Goal: Transaction & Acquisition: Obtain resource

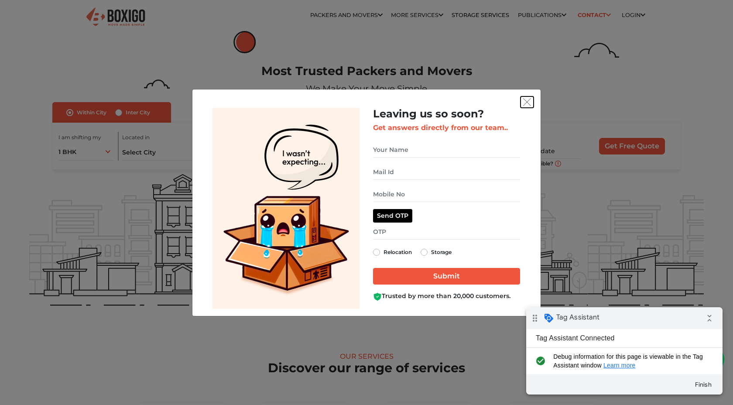
click at [529, 103] on img "get free quote dialog" at bounding box center [527, 102] width 8 height 8
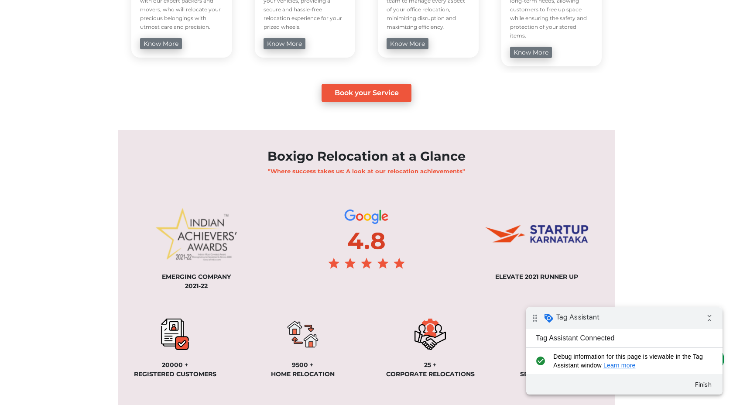
scroll to position [524, 0]
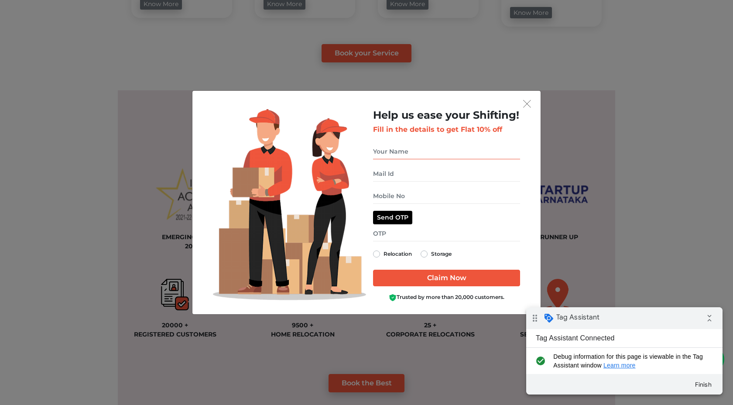
click at [452, 153] on input "get free quote dialog" at bounding box center [446, 151] width 147 height 15
type input "Dharani test"
click at [440, 173] on input "get free quote dialog" at bounding box center [446, 173] width 147 height 15
type input "test@gmail.com"
click at [439, 198] on input "get free quote dialog" at bounding box center [446, 195] width 147 height 15
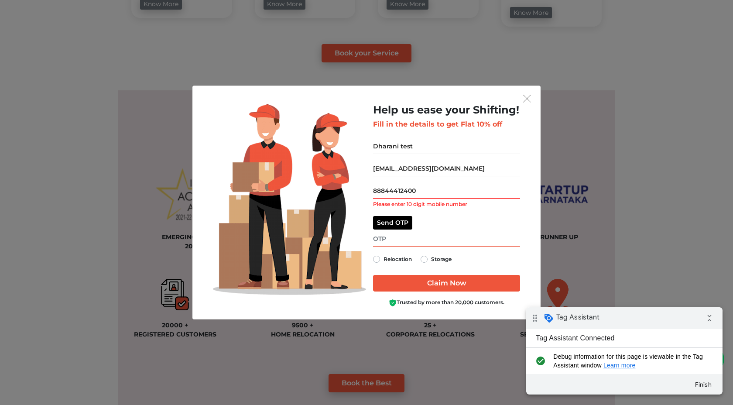
click at [421, 233] on input "get free quote dialog" at bounding box center [446, 238] width 147 height 15
click at [397, 190] on input "88844412400" at bounding box center [446, 190] width 147 height 15
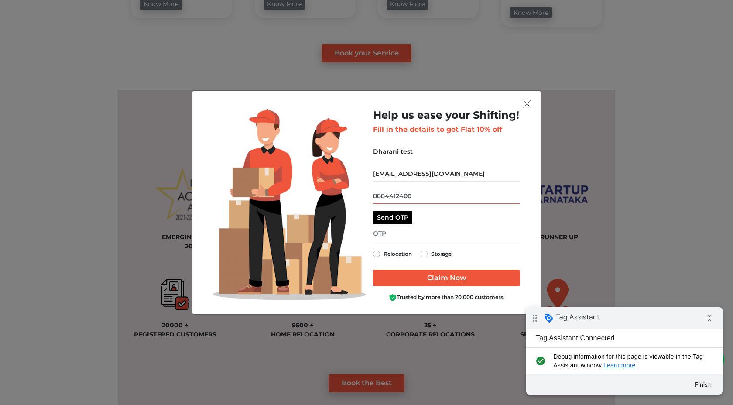
click at [418, 199] on input "8884412400" at bounding box center [446, 195] width 147 height 15
click at [392, 196] on input "8884412400" at bounding box center [446, 195] width 147 height 15
type input "8884612400"
click at [383, 252] on label "Relocation" at bounding box center [397, 254] width 28 height 10
click at [375, 252] on input "Relocation" at bounding box center [376, 253] width 7 height 9
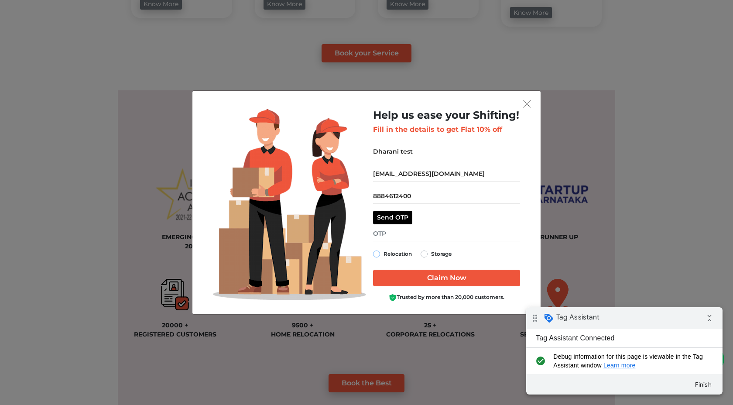
radio input "true"
click at [396, 221] on button "Send OTP" at bounding box center [392, 218] width 39 height 14
click at [390, 236] on input "get free quote dialog" at bounding box center [446, 233] width 147 height 15
click at [421, 193] on input "8884612400" at bounding box center [446, 195] width 147 height 15
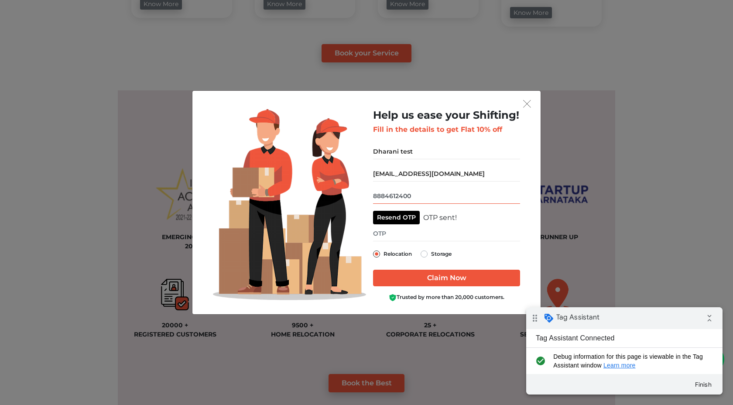
click at [421, 193] on input "8884612400" at bounding box center [446, 195] width 147 height 15
type input "9629909410"
click at [401, 219] on button "Resend OTP" at bounding box center [396, 218] width 47 height 14
click at [397, 241] on div "Help us ease your Shifting! Fill in the details to get Flat 10% off Dharani tes…" at bounding box center [446, 205] width 147 height 192
click at [400, 234] on input "get free quote dialog" at bounding box center [446, 233] width 147 height 15
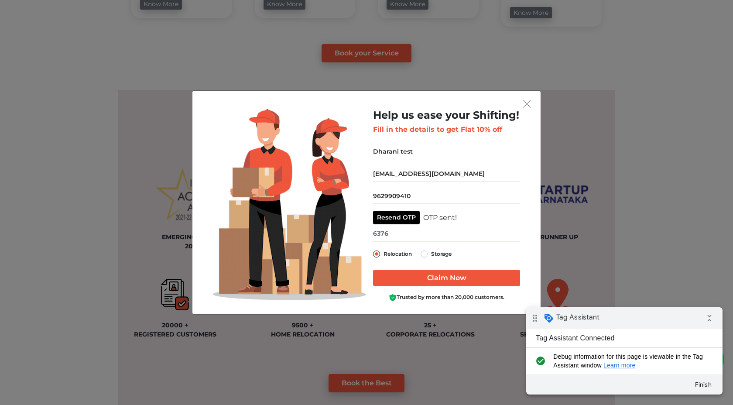
type input "6376"
click at [417, 277] on input "Claim Now" at bounding box center [446, 278] width 147 height 17
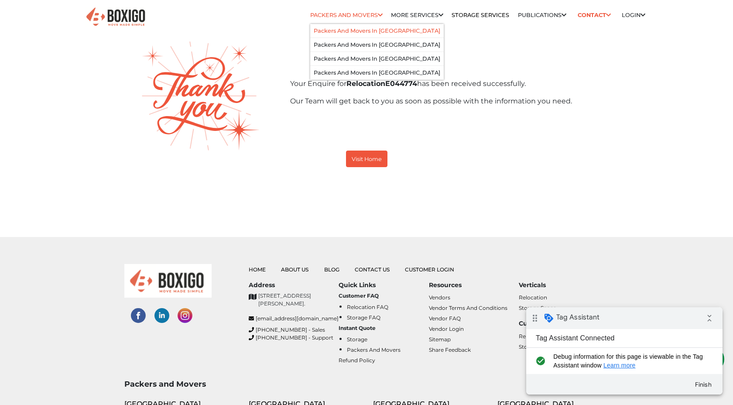
click at [361, 30] on link "Packers and Movers in [GEOGRAPHIC_DATA]" at bounding box center [377, 30] width 127 height 7
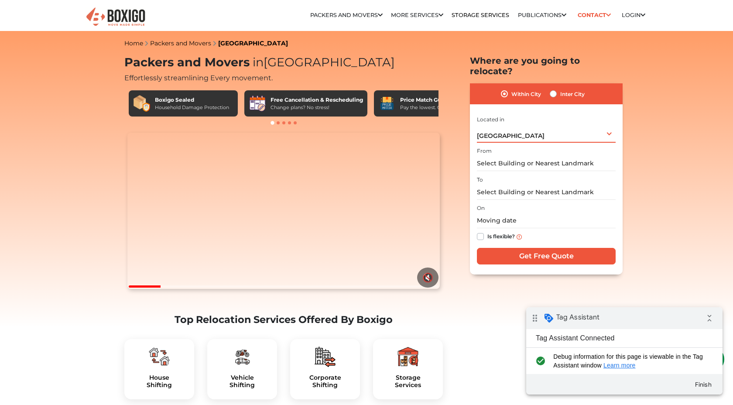
click at [516, 124] on div "Bengaluru Select City Bangalore Bengaluru Bhopal Bhubaneswar Chennai Coimbatore…" at bounding box center [546, 133] width 139 height 18
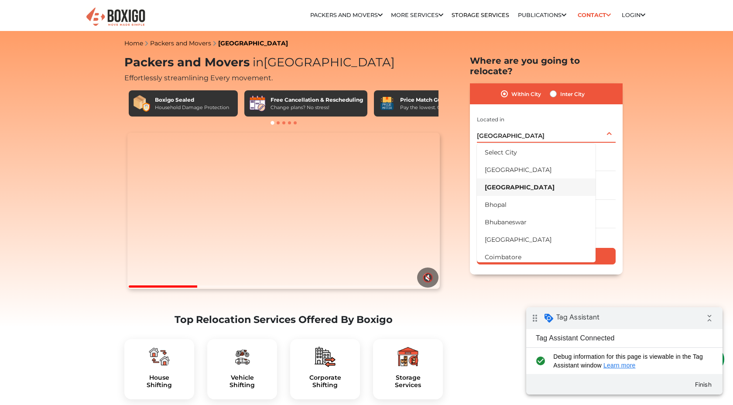
click at [512, 178] on li "[GEOGRAPHIC_DATA]" at bounding box center [536, 186] width 119 height 17
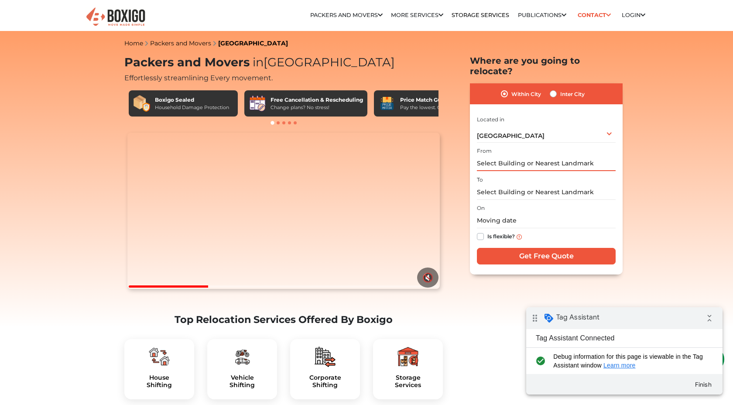
click at [514, 156] on input "text" at bounding box center [546, 163] width 139 height 15
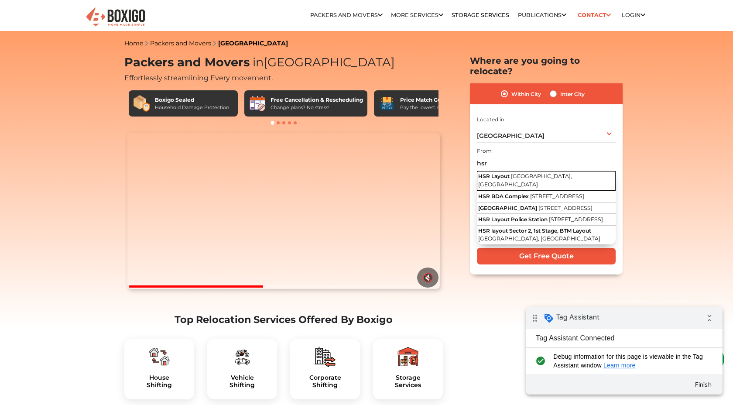
click at [521, 173] on span "[GEOGRAPHIC_DATA], [GEOGRAPHIC_DATA]" at bounding box center [525, 180] width 94 height 15
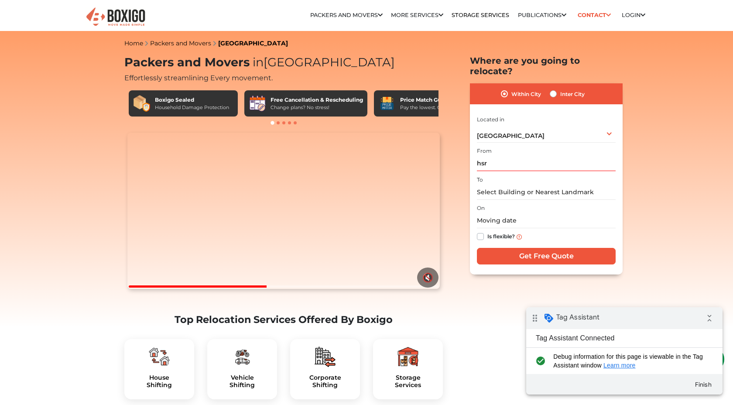
type input "HSR Layout, [GEOGRAPHIC_DATA], [GEOGRAPHIC_DATA]"
click at [514, 185] on input "text" at bounding box center [546, 192] width 139 height 15
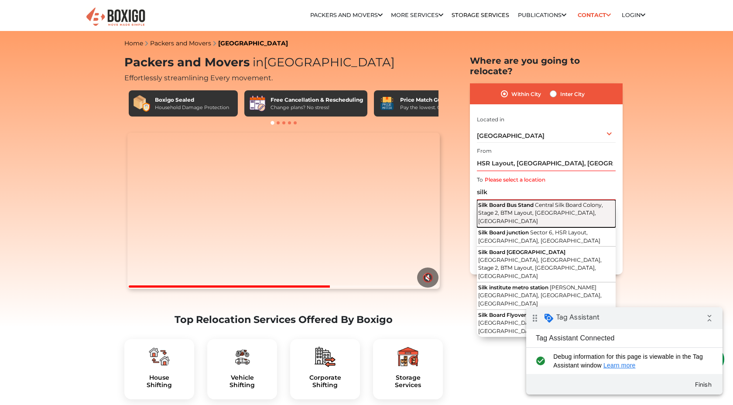
click at [517, 202] on span "Central Silk Board Colony, Stage 2, BTM Layout, Bengaluru, Karnataka" at bounding box center [540, 213] width 125 height 23
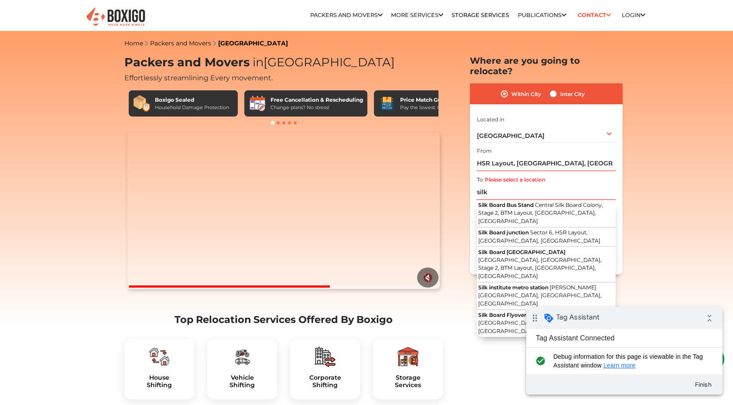
type input "Silk Board Bus Stand, Central Silk Board Colony, Stage 2, BTM Layout, Bengaluru…"
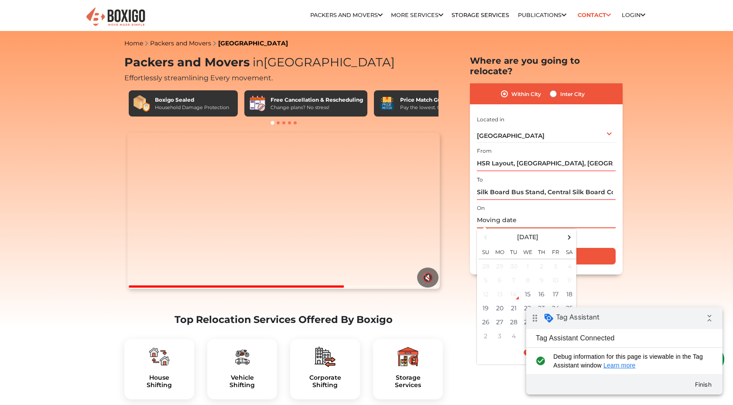
click at [510, 213] on input "text" at bounding box center [546, 220] width 139 height 15
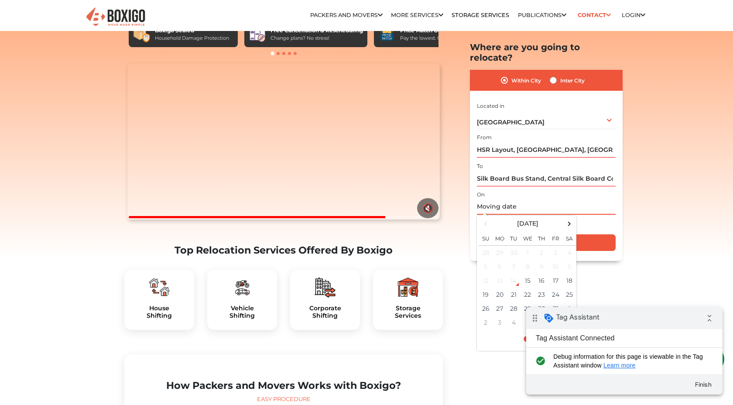
scroll to position [93, 0]
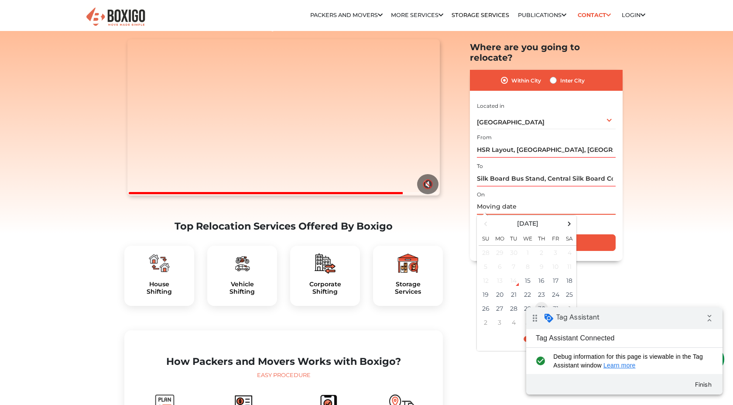
click at [539, 301] on td "30" at bounding box center [541, 308] width 14 height 14
type input "[DATE] 12:00 AM"
click at [595, 216] on div "Is flexible?" at bounding box center [546, 223] width 139 height 17
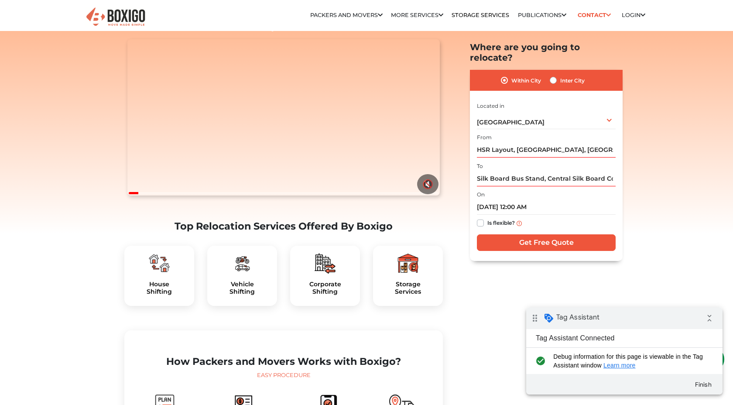
click at [487, 218] on label "Is flexible?" at bounding box center [500, 222] width 27 height 9
click at [479, 218] on input "Is flexible?" at bounding box center [480, 222] width 7 height 9
checkbox input "true"
click at [500, 234] on input "Get Free Quote" at bounding box center [546, 242] width 139 height 17
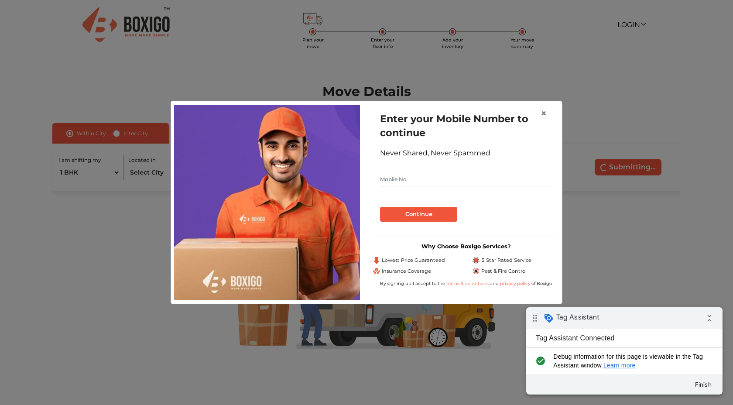
click at [405, 177] on input "text" at bounding box center [466, 179] width 172 height 14
type input "9629909410"
click at [409, 216] on button "Continue" at bounding box center [418, 214] width 77 height 15
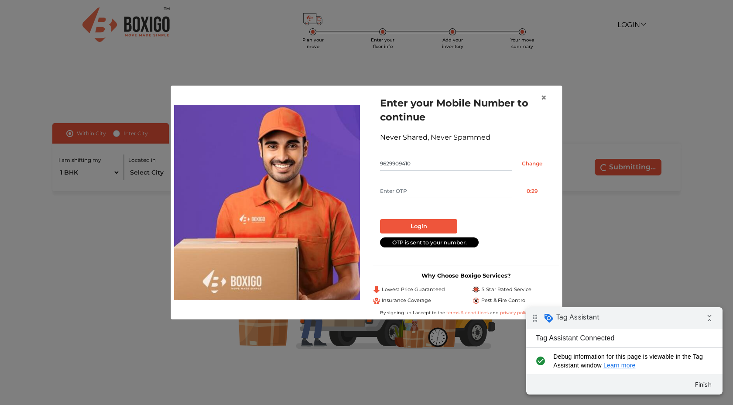
click at [417, 191] on input "text" at bounding box center [446, 191] width 132 height 14
type input "4555"
click at [430, 222] on button "Login" at bounding box center [418, 226] width 77 height 15
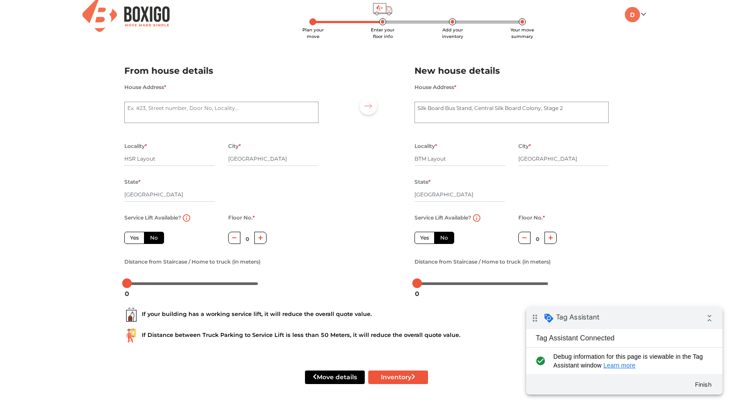
scroll to position [11, 0]
click at [134, 241] on label "Yes" at bounding box center [134, 238] width 20 height 12
click at [134, 240] on input "Yes" at bounding box center [133, 237] width 6 height 6
radio input "true"
drag, startPoint x: 125, startPoint y: 284, endPoint x: 130, endPoint y: 284, distance: 4.8
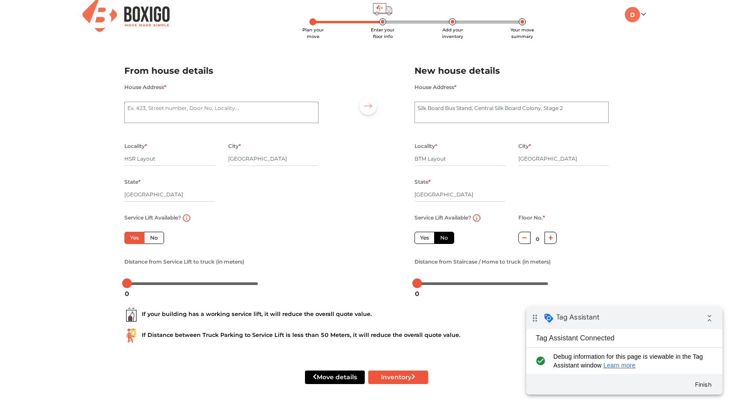
click at [130, 286] on div "0" at bounding box center [126, 293] width 11 height 15
click at [426, 236] on label "Yes" at bounding box center [424, 238] width 20 height 12
click at [426, 236] on input "Yes" at bounding box center [423, 237] width 6 height 6
radio input "false"
click at [416, 378] on button "Inventory" at bounding box center [398, 377] width 60 height 14
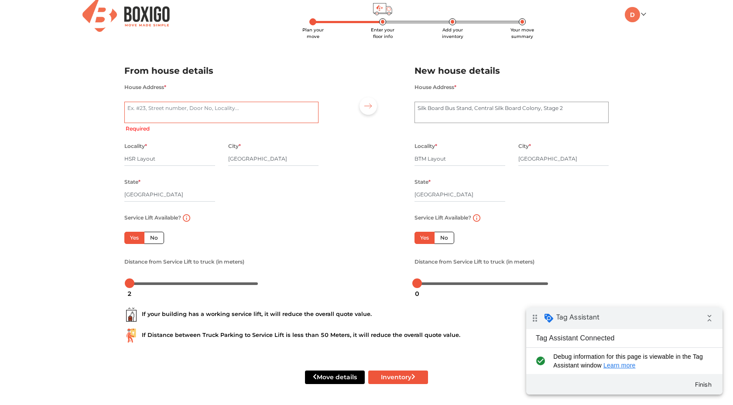
click at [196, 109] on textarea "House Address *" at bounding box center [221, 113] width 194 height 22
type textarea "m"
type textarea "hsr"
click at [396, 380] on button "Inventory" at bounding box center [398, 377] width 60 height 14
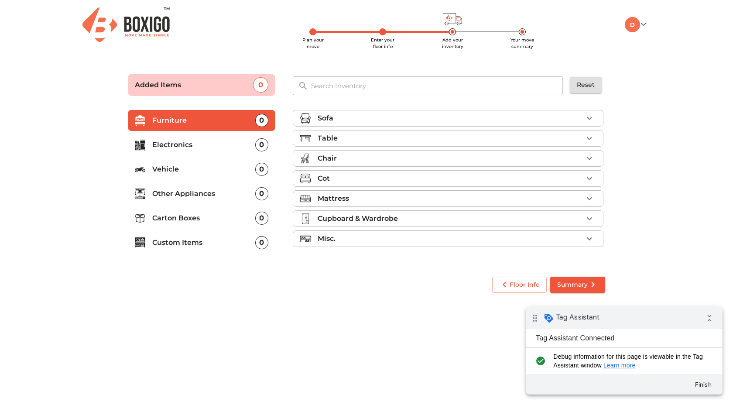
click at [347, 124] on li "Sofa" at bounding box center [448, 118] width 310 height 16
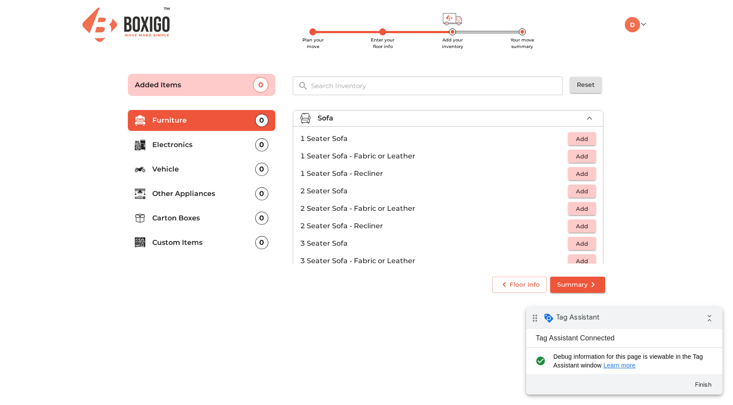
click at [584, 136] on span "Add" at bounding box center [581, 139] width 19 height 10
click at [580, 155] on span "Add" at bounding box center [581, 156] width 19 height 10
click at [580, 174] on span "Add" at bounding box center [581, 174] width 19 height 10
click at [191, 182] on ul "Furniture 3 Electronics 0 Vehicle 0 Other Appliances 0 Carton Boxes 0 Custom It…" at bounding box center [201, 183] width 147 height 154
click at [191, 176] on li "Vehicle 0" at bounding box center [201, 169] width 147 height 21
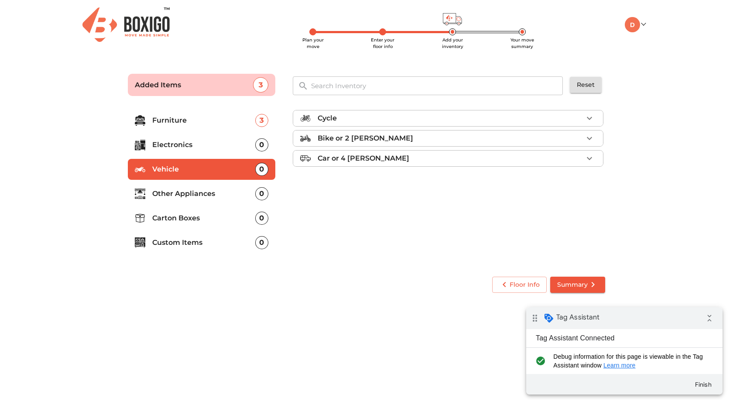
click at [582, 140] on div "Bike or 2 wheeler" at bounding box center [450, 138] width 265 height 10
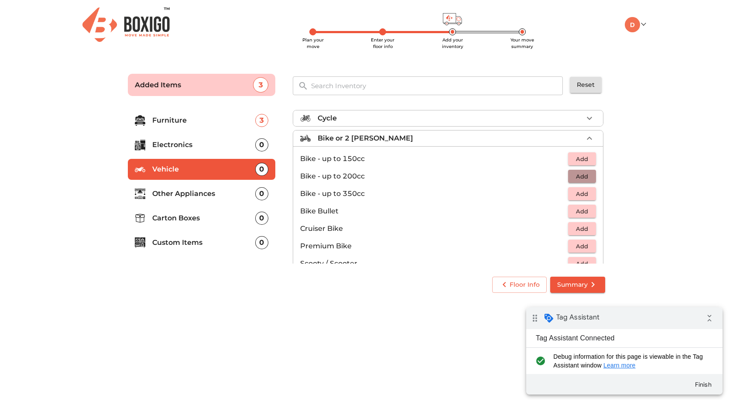
click at [580, 180] on span "Add" at bounding box center [581, 176] width 19 height 10
click at [569, 284] on span "Summary" at bounding box center [577, 284] width 41 height 11
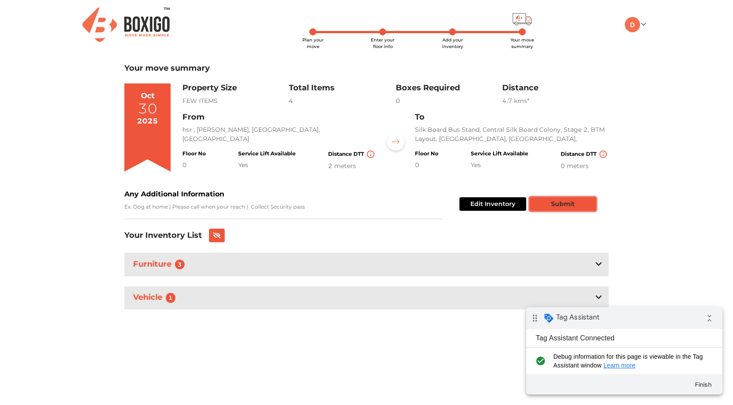
click at [572, 204] on button "Submit" at bounding box center [563, 204] width 66 height 14
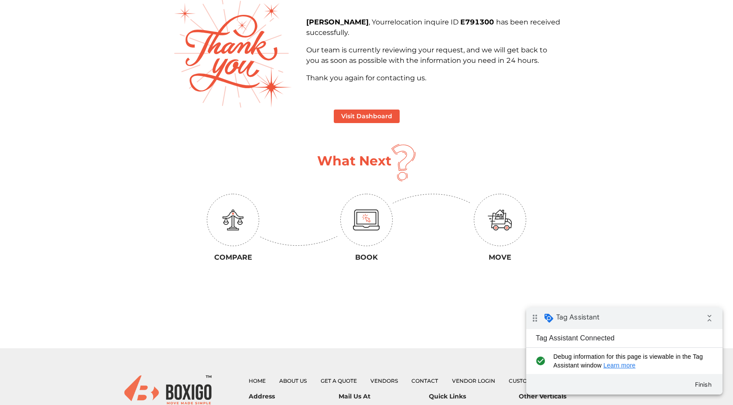
scroll to position [62, 0]
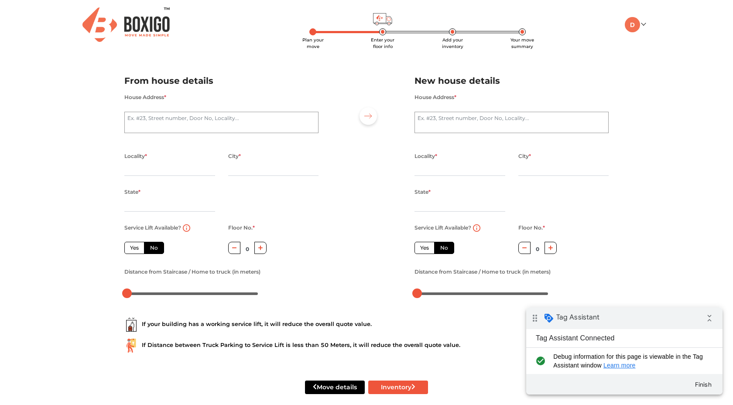
scroll to position [11, 0]
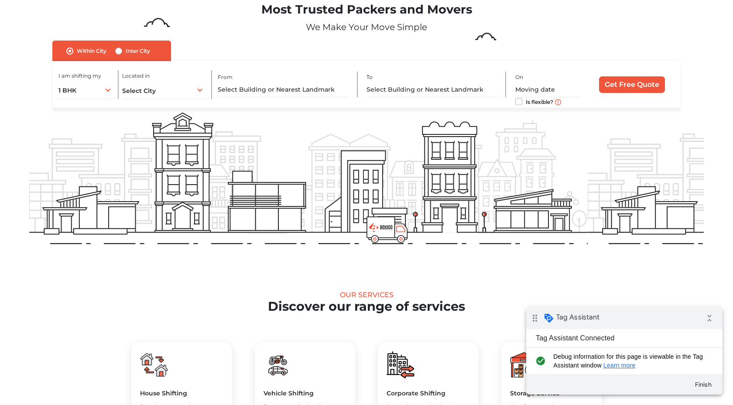
scroll to position [519, 0]
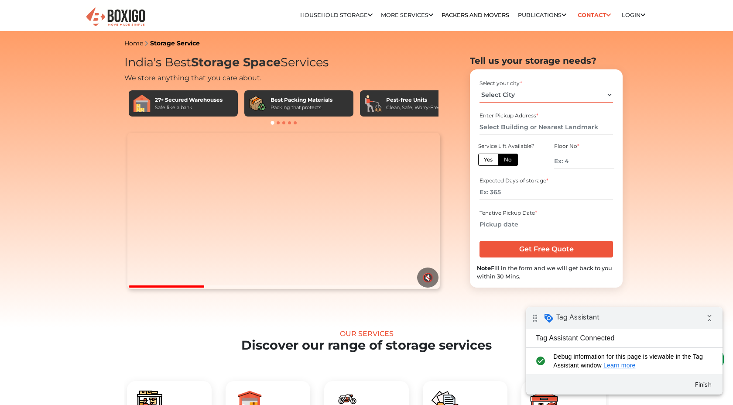
click at [561, 95] on select "Select City [GEOGRAPHIC_DATA] [GEOGRAPHIC_DATA] [GEOGRAPHIC_DATA] [GEOGRAPHIC_D…" at bounding box center [545, 94] width 133 height 15
select select "[GEOGRAPHIC_DATA]"
click at [479, 87] on select "Select City [GEOGRAPHIC_DATA] [GEOGRAPHIC_DATA] [GEOGRAPHIC_DATA] [GEOGRAPHIC_D…" at bounding box center [545, 94] width 133 height 15
click at [517, 128] on input "text" at bounding box center [545, 127] width 133 height 15
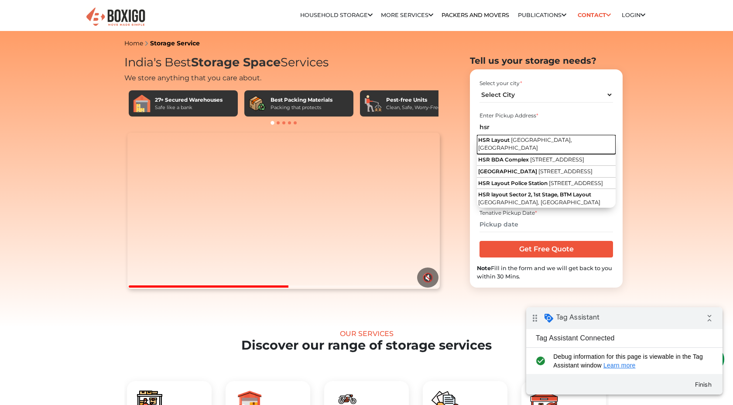
click at [515, 140] on span "[GEOGRAPHIC_DATA], [GEOGRAPHIC_DATA]" at bounding box center [525, 144] width 94 height 15
type input "HSR Layout, [GEOGRAPHIC_DATA], [GEOGRAPHIC_DATA]"
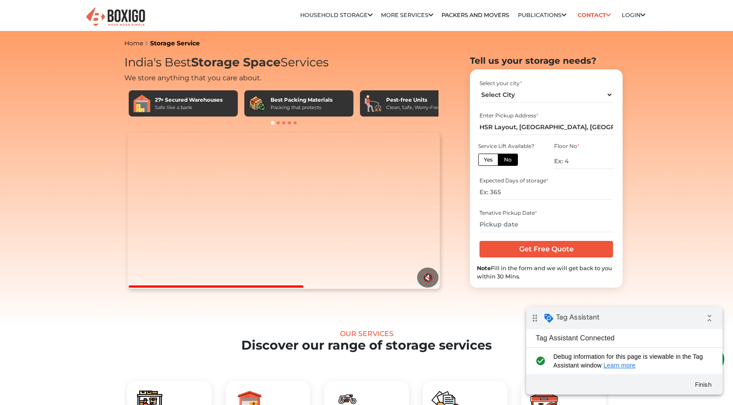
click at [486, 157] on label "Yes" at bounding box center [488, 160] width 20 height 12
click at [486, 157] on input "Yes" at bounding box center [487, 159] width 6 height 6
radio input "true"
click at [519, 190] on input "number" at bounding box center [545, 192] width 133 height 15
type input "45"
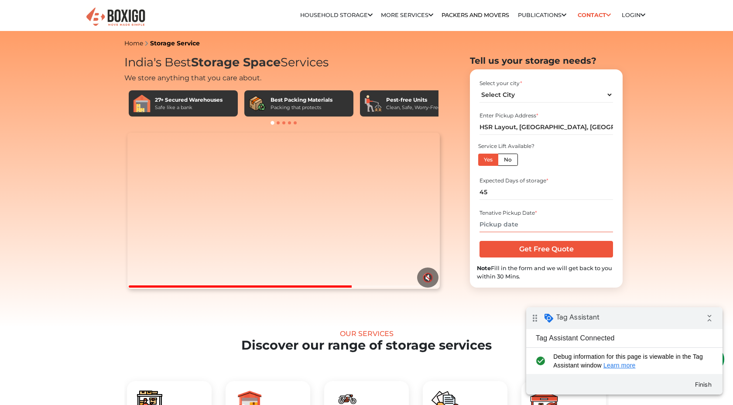
click at [515, 226] on input "text" at bounding box center [545, 224] width 133 height 15
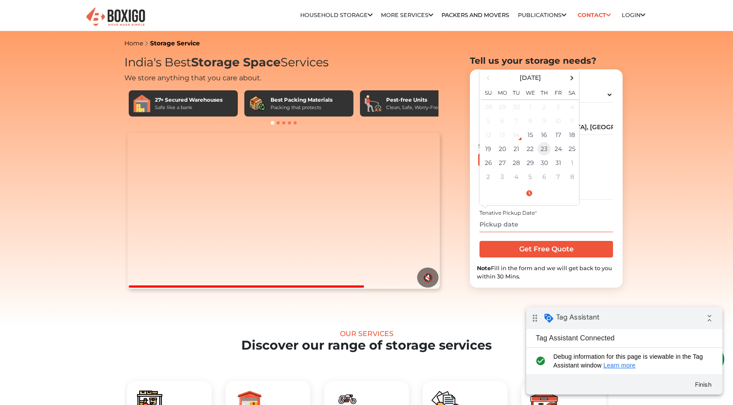
click at [541, 154] on td "23" at bounding box center [544, 149] width 14 height 14
click at [542, 167] on td "30" at bounding box center [544, 163] width 14 height 14
type input "[DATE] 12:00 AM"
click at [550, 248] on input "Get Free Quote" at bounding box center [545, 249] width 133 height 17
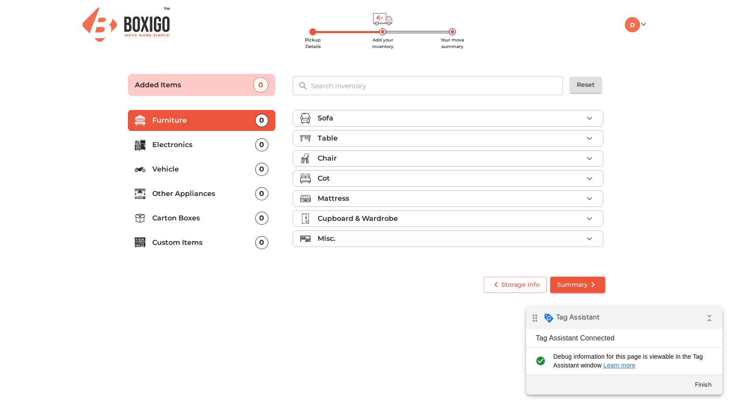
click at [548, 122] on div "Sofa" at bounding box center [450, 118] width 265 height 10
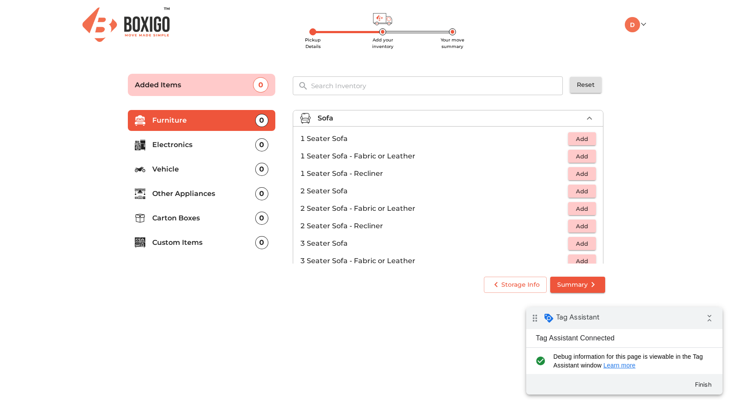
click at [587, 156] on span "Add" at bounding box center [581, 156] width 19 height 10
click at [585, 284] on span "Summary" at bounding box center [577, 284] width 41 height 11
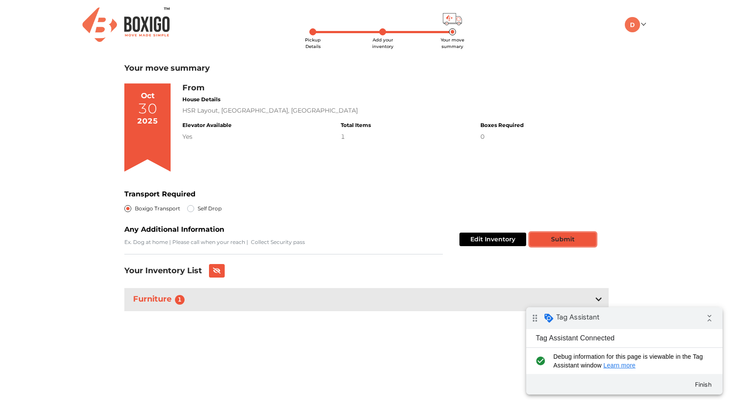
click at [573, 242] on button "Submit" at bounding box center [563, 240] width 66 height 14
